Goal: Task Accomplishment & Management: Use online tool/utility

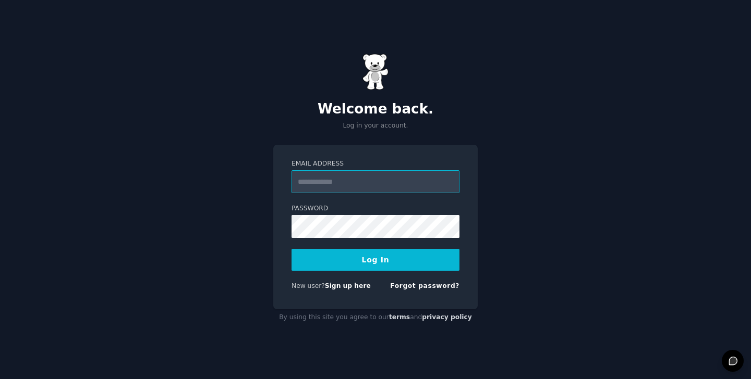
type input "**********"
click at [350, 268] on button "Log In" at bounding box center [375, 260] width 168 height 22
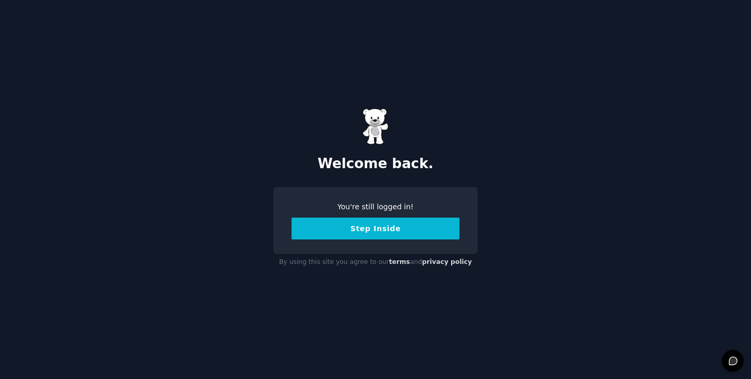
click at [397, 233] on button "Step Inside" at bounding box center [375, 229] width 168 height 22
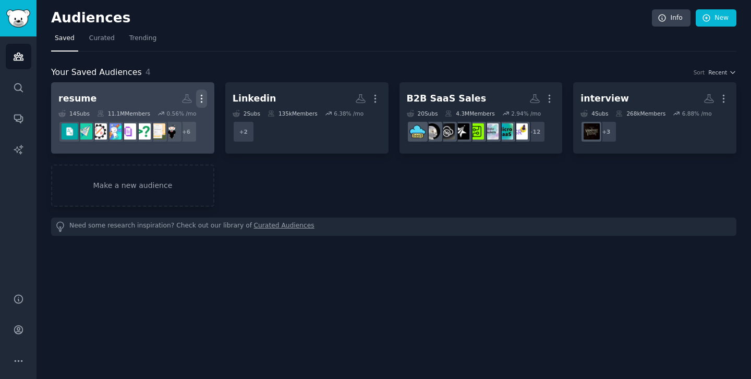
click at [200, 96] on icon "button" at bounding box center [201, 98] width 11 height 11
click at [171, 118] on p "Delete" at bounding box center [173, 120] width 24 height 11
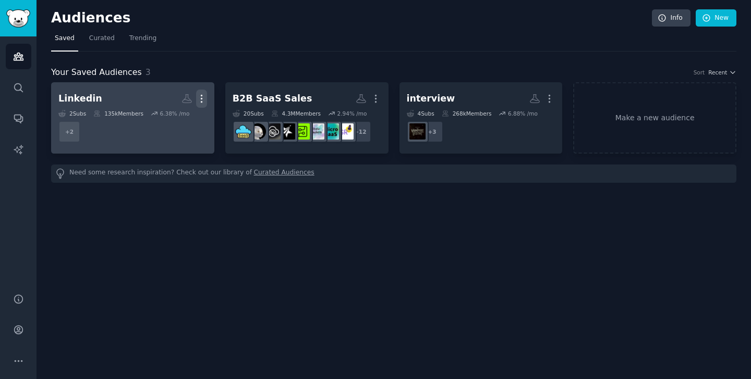
click at [204, 101] on icon "button" at bounding box center [201, 98] width 11 height 11
click at [182, 125] on p "Delete" at bounding box center [173, 120] width 24 height 11
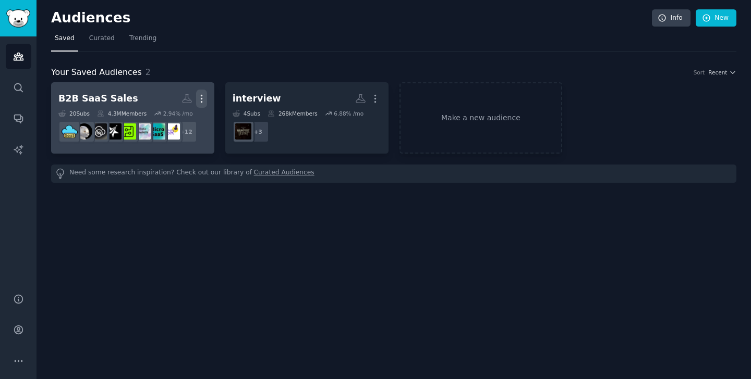
click at [205, 99] on icon "button" at bounding box center [201, 98] width 11 height 11
click at [181, 122] on p "Delete" at bounding box center [173, 120] width 24 height 11
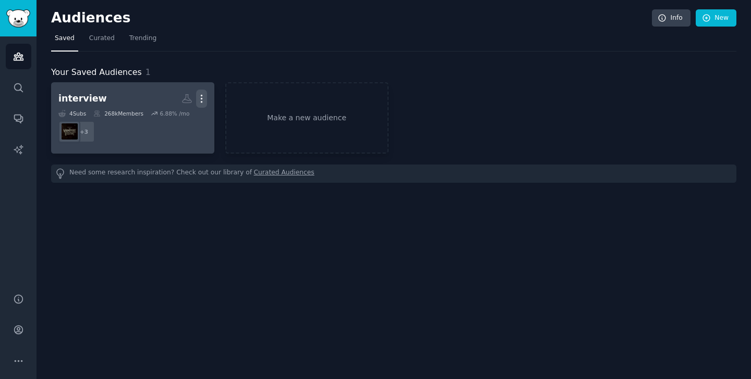
click at [203, 99] on icon "button" at bounding box center [201, 98] width 11 height 11
click at [180, 125] on p "Delete" at bounding box center [173, 120] width 24 height 11
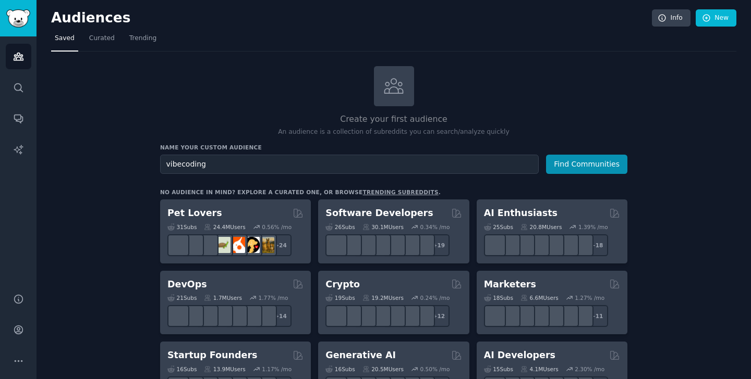
type input "vibecoding"
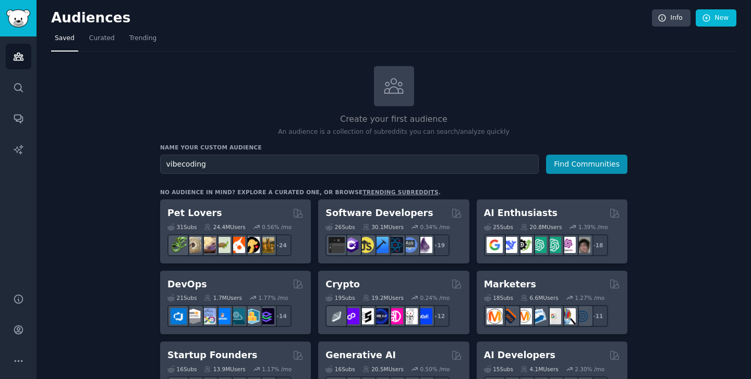
click at [546, 155] on button "Find Communities" at bounding box center [586, 164] width 81 height 19
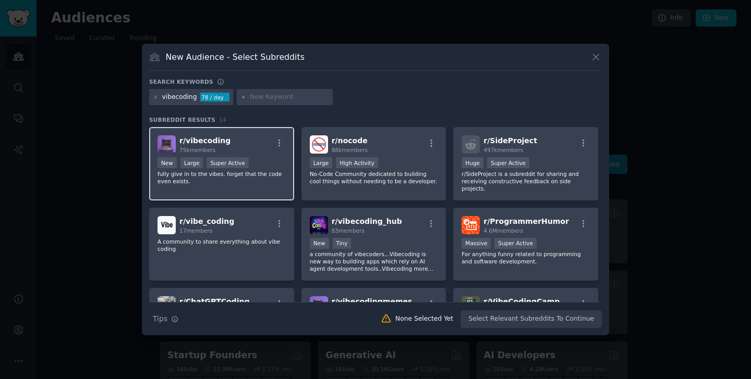
click at [266, 148] on div "r/ vibecoding 75k members" at bounding box center [221, 145] width 128 height 18
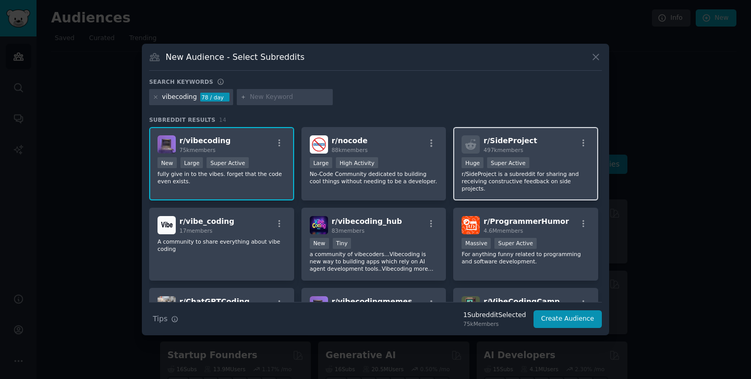
click at [560, 149] on div "r/ SideProject 497k members" at bounding box center [525, 145] width 128 height 18
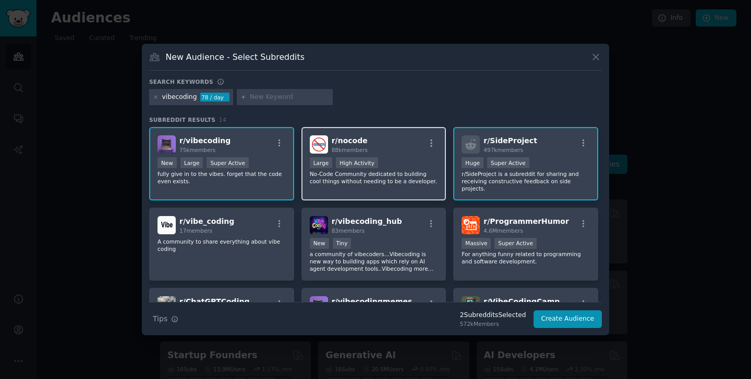
click at [406, 154] on div "r/ nocode 88k members >= 80th percentile for submissions / day Large High Activ…" at bounding box center [373, 163] width 145 height 73
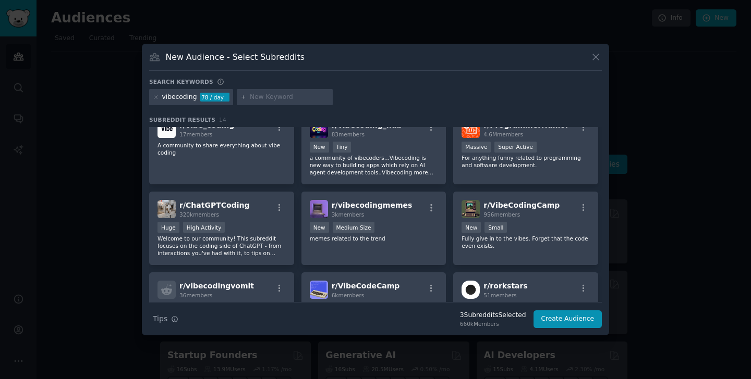
scroll to position [97, 0]
click at [258, 221] on div "r/ ChatGPTCoding 320k members Huge High Activity Welcome to our community! This…" at bounding box center [221, 227] width 145 height 73
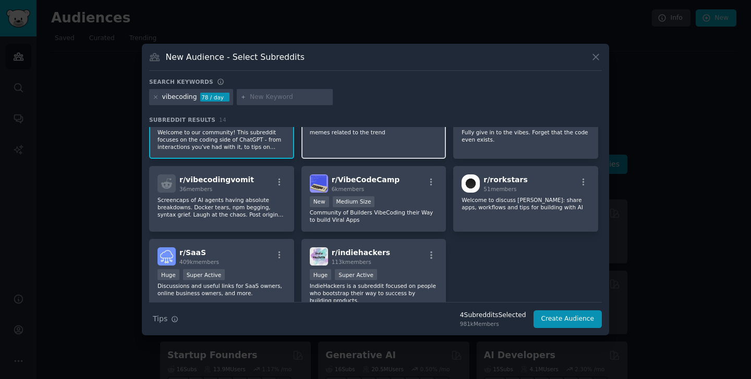
scroll to position [249, 0]
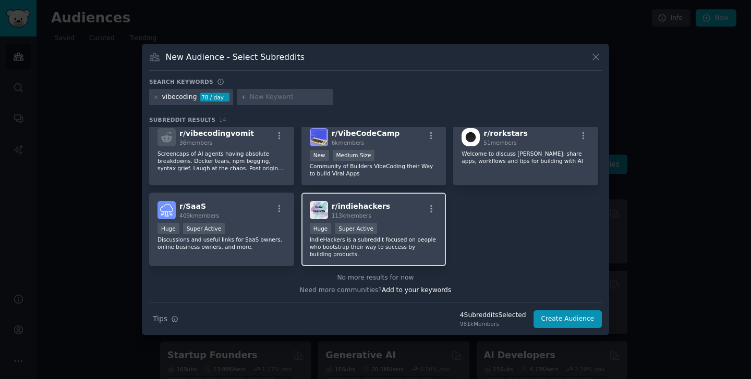
click at [390, 216] on div "r/ indiehackers 113k members" at bounding box center [374, 210] width 128 height 18
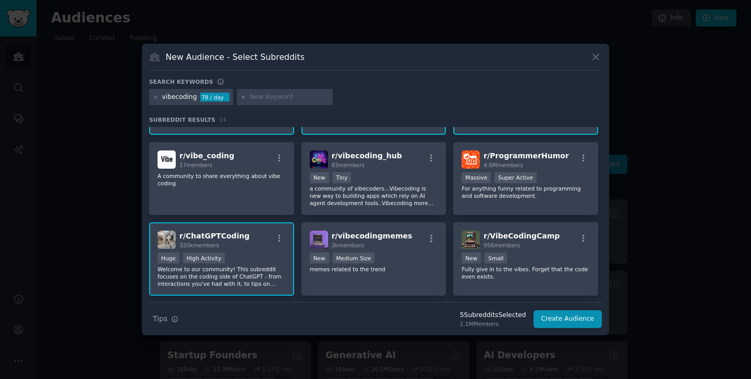
scroll to position [0, 0]
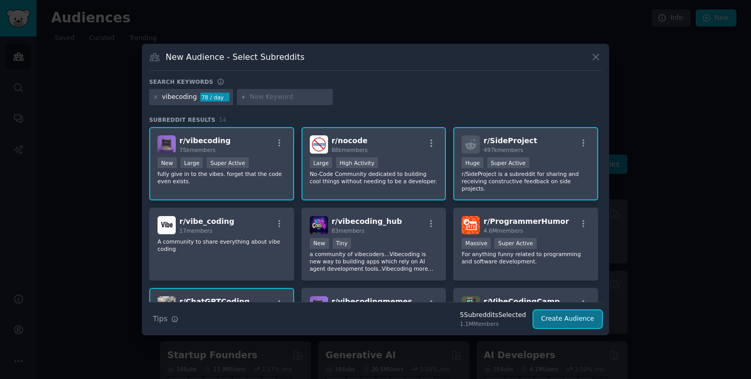
click at [573, 317] on button "Create Audience" at bounding box center [567, 320] width 69 height 18
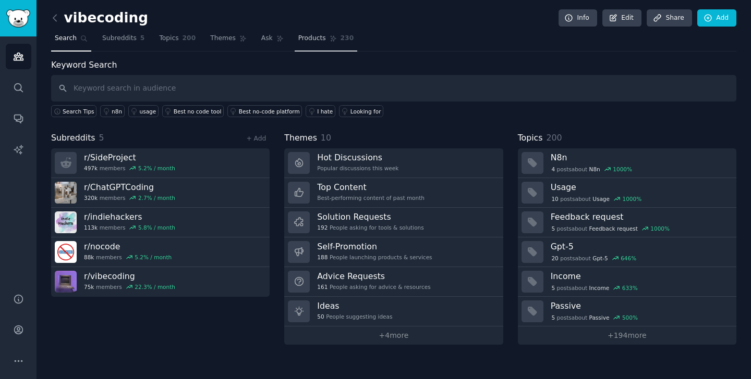
click at [305, 38] on span "Products" at bounding box center [312, 38] width 28 height 9
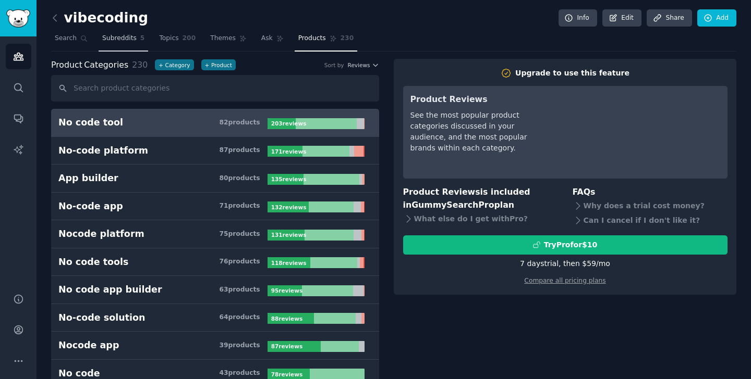
click at [134, 39] on span "Subreddits" at bounding box center [119, 38] width 34 height 9
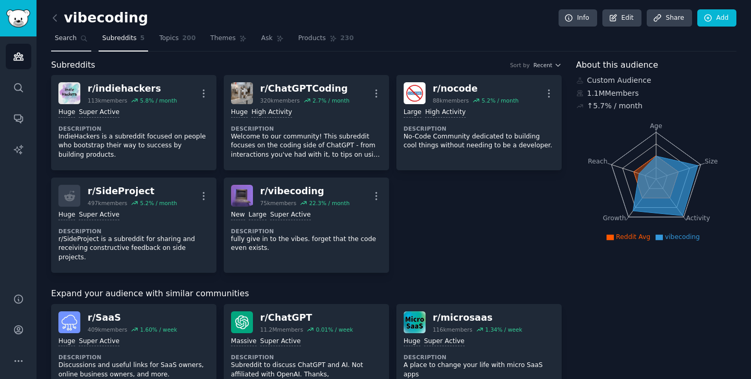
click at [73, 42] on span "Search" at bounding box center [66, 38] width 22 height 9
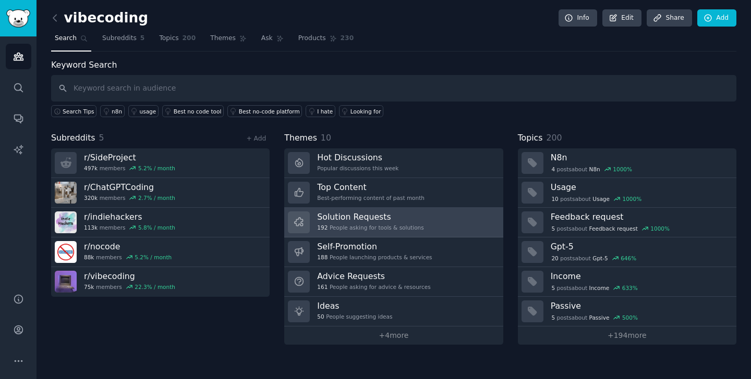
click at [379, 224] on div "192 People asking for tools & solutions" at bounding box center [370, 227] width 106 height 7
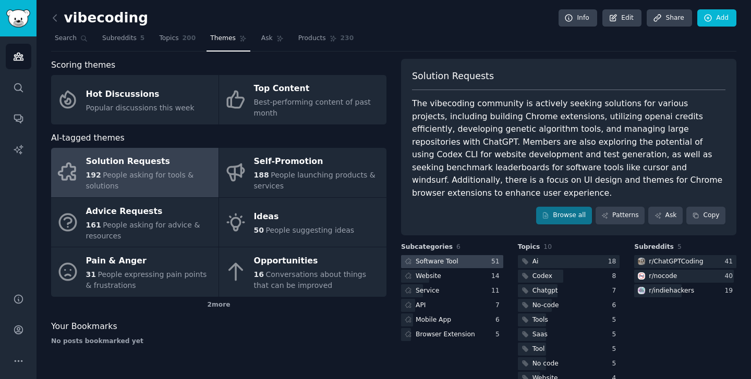
click at [437, 257] on div "Software Tool" at bounding box center [436, 261] width 43 height 9
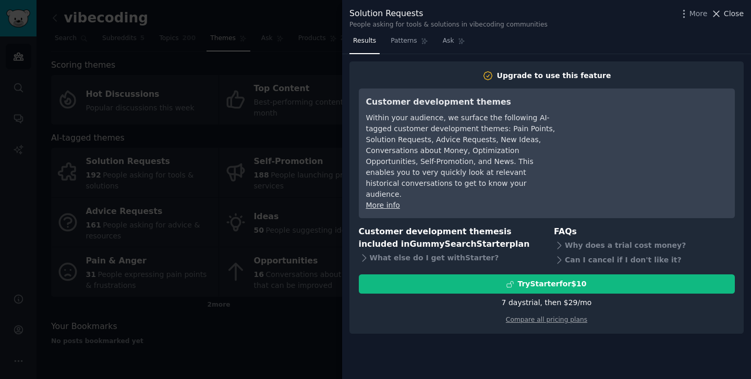
click at [729, 16] on span "Close" at bounding box center [733, 13] width 20 height 11
